Goal: Information Seeking & Learning: Find specific fact

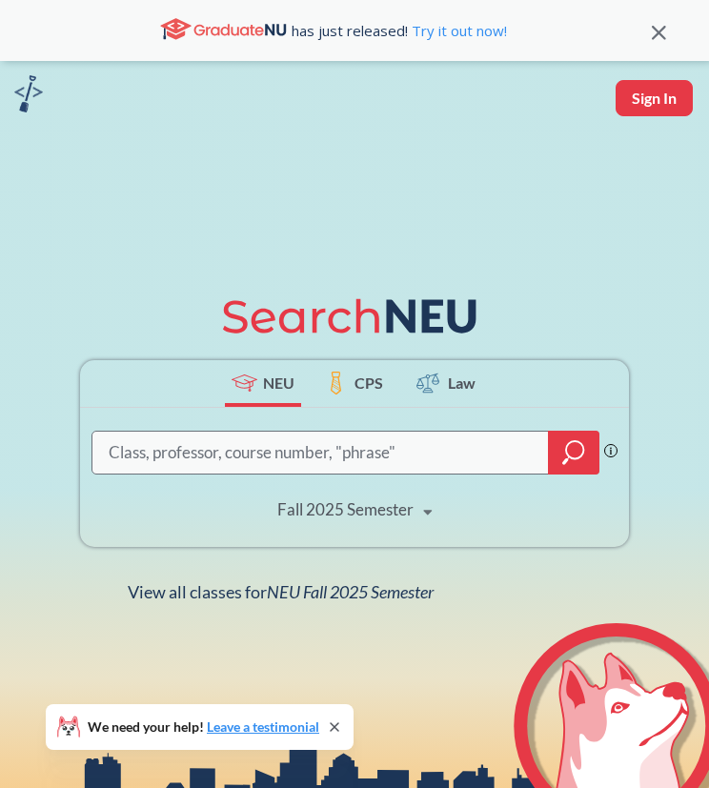
click at [307, 468] on input "search" at bounding box center [321, 453] width 428 height 38
type input "etl"
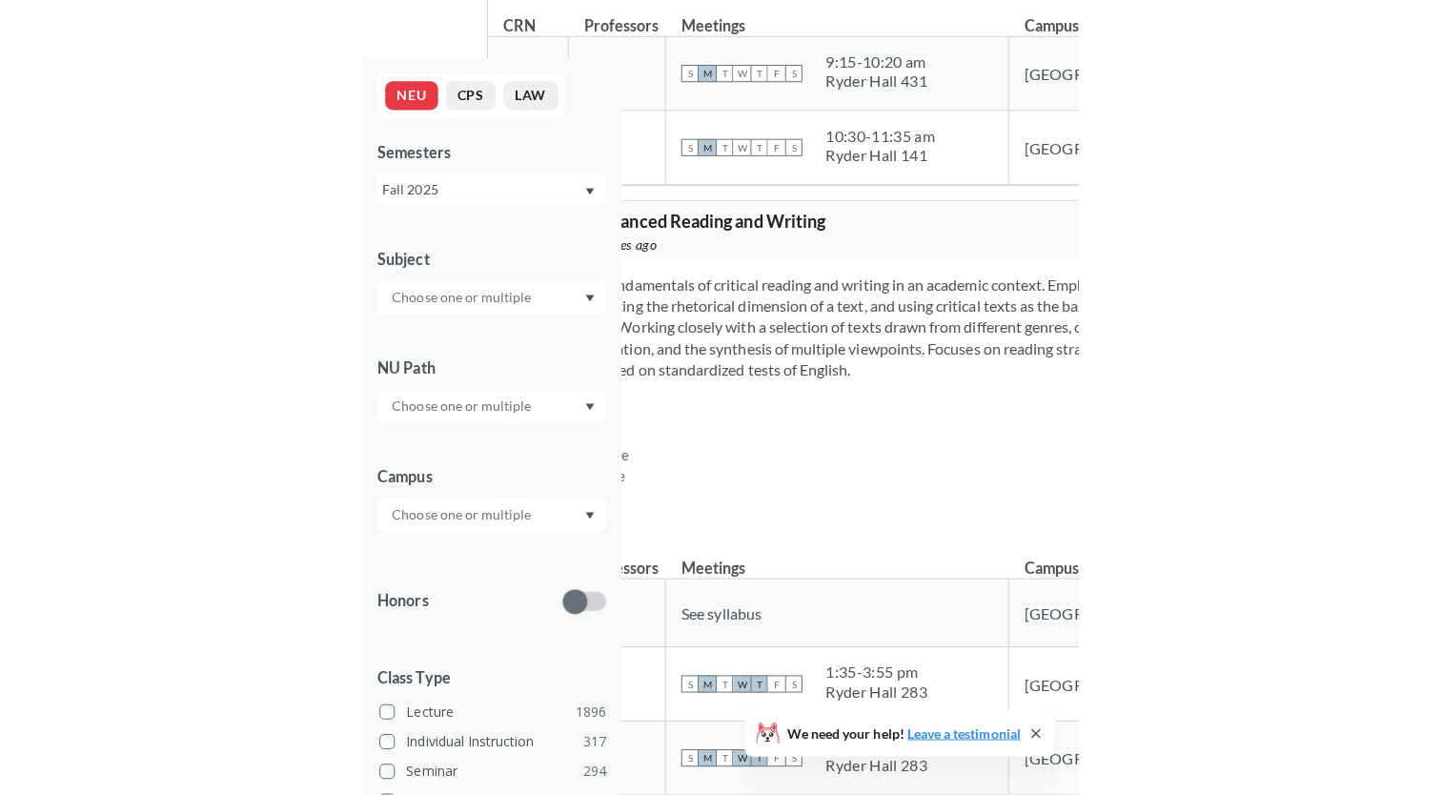
scroll to position [1334, 0]
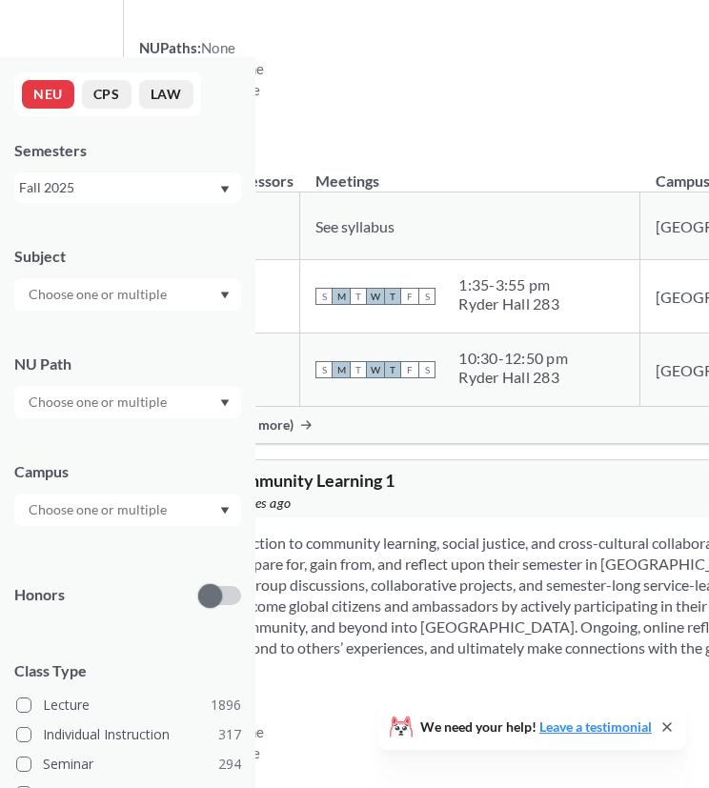
click at [151, 302] on input "text" at bounding box center [99, 294] width 160 height 23
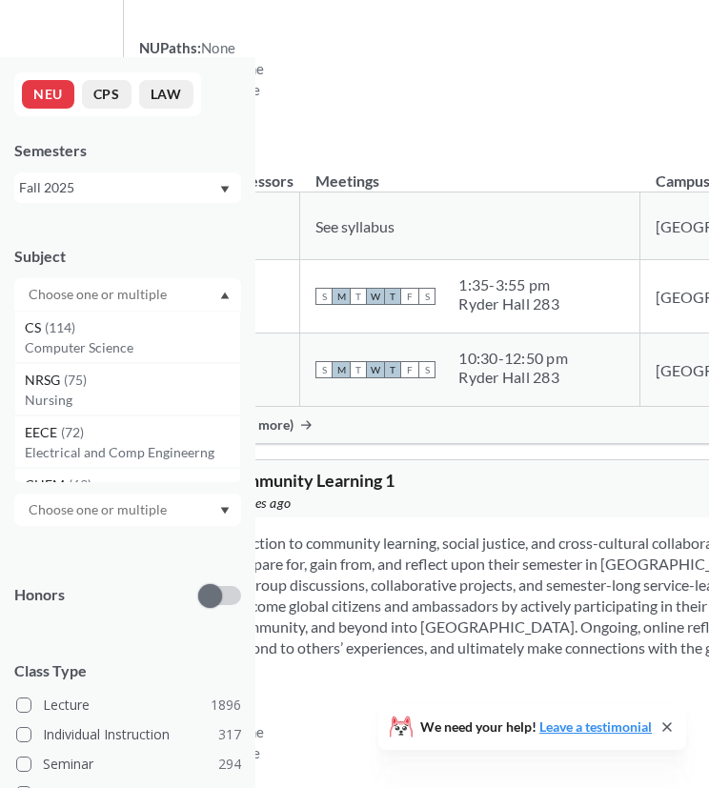
click at [470, 192] on th "Meetings" at bounding box center [470, 172] width 340 height 41
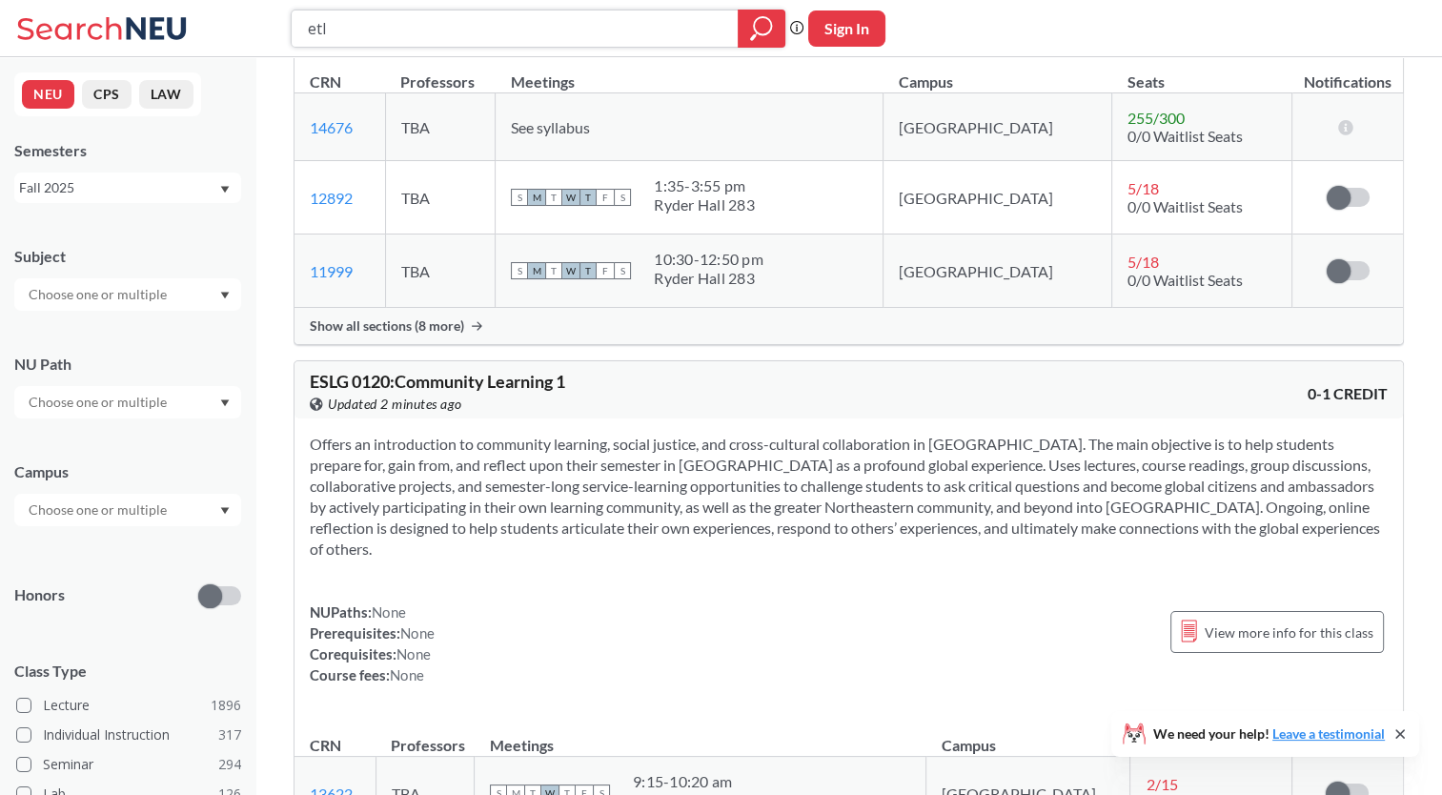
drag, startPoint x: 484, startPoint y: 40, endPoint x: 172, endPoint y: 53, distance: 312.8
click at [172, 53] on div "etl Phrase search guarantees the exact search appears in the results. Ex. If yo…" at bounding box center [721, 28] width 1442 height 57
type input "data"
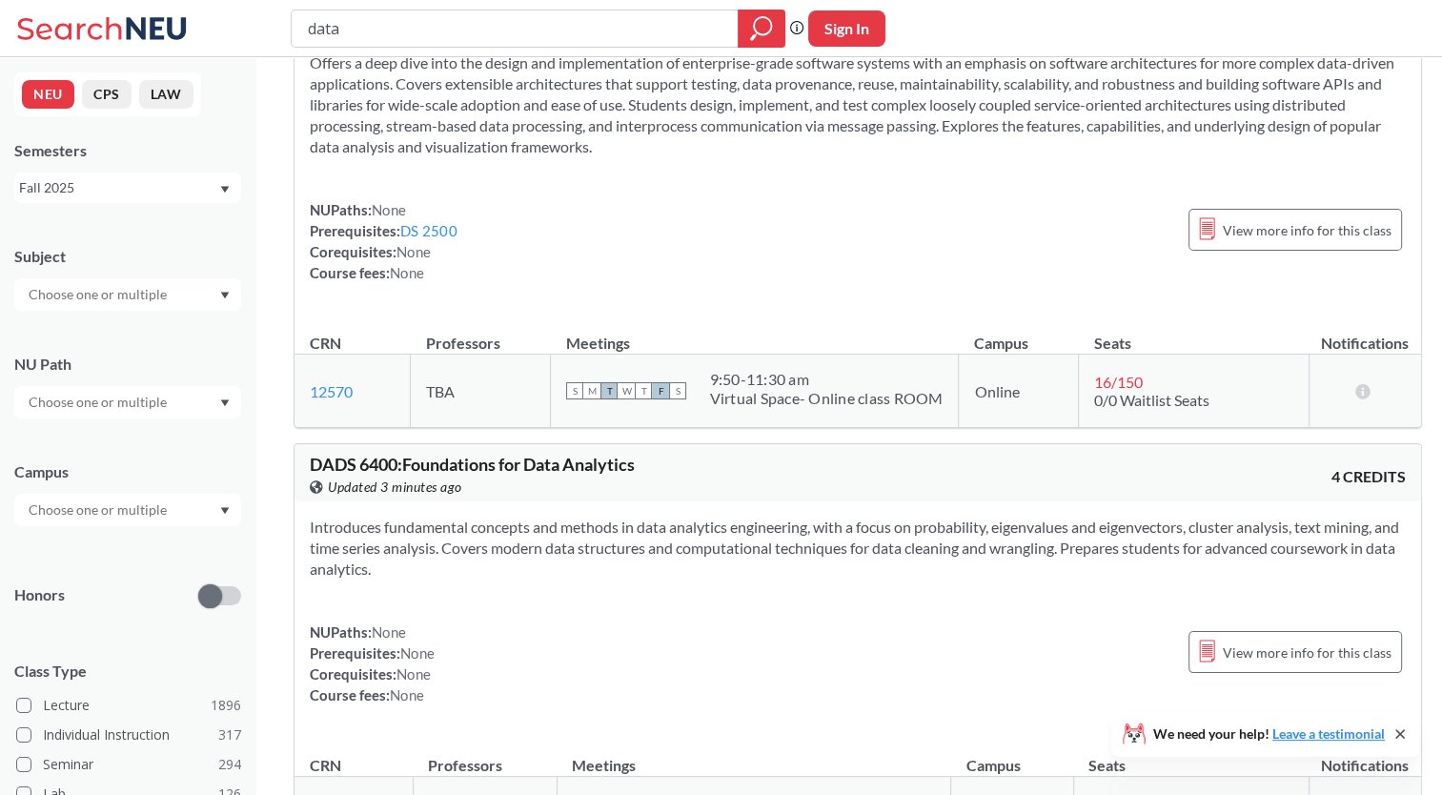
scroll to position [12959, 0]
